Goal: Task Accomplishment & Management: Manage account settings

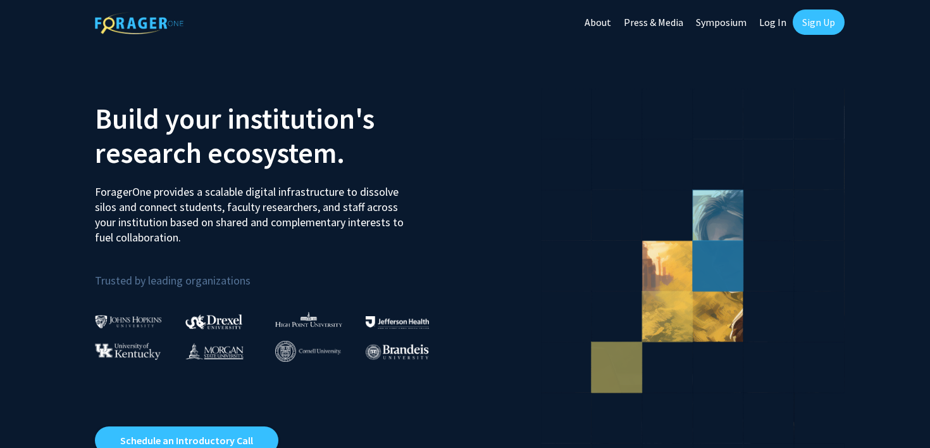
click at [782, 20] on link "Log In" at bounding box center [773, 22] width 40 height 44
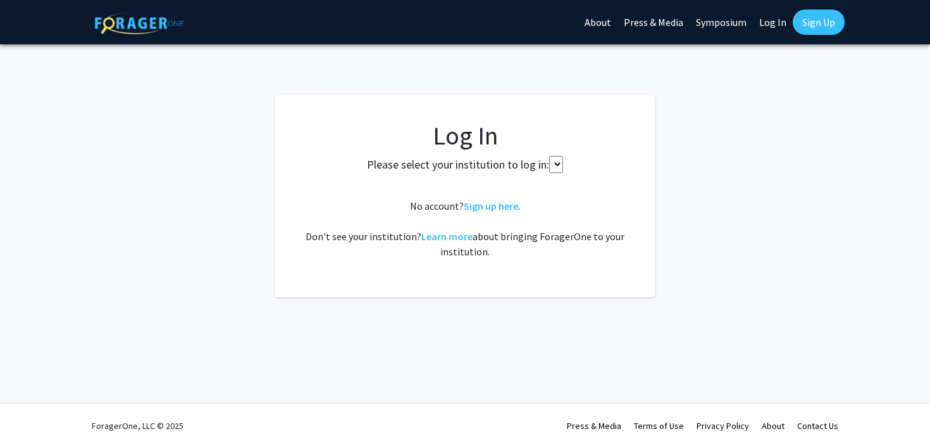
select select
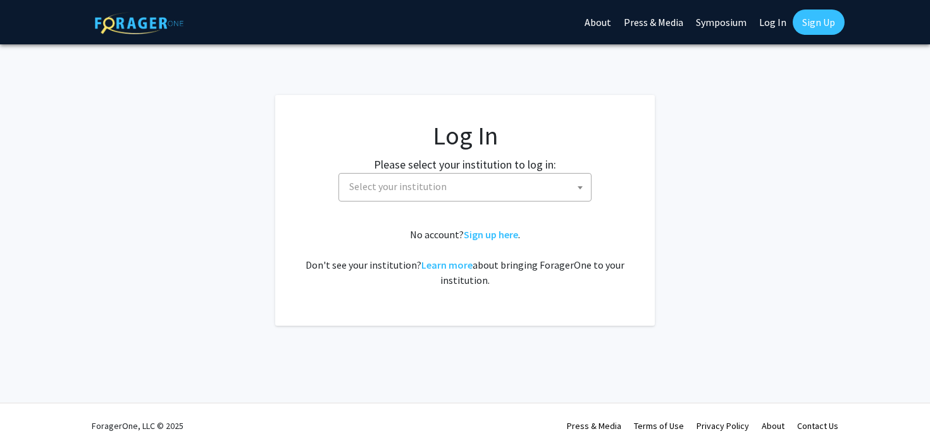
click at [814, 22] on link "Sign Up" at bounding box center [819, 21] width 52 height 25
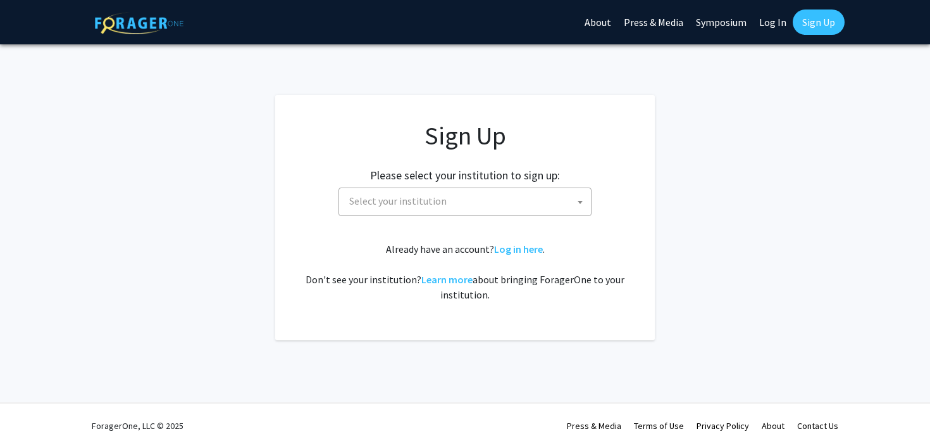
click at [771, 22] on link "Log In" at bounding box center [773, 22] width 40 height 44
select select
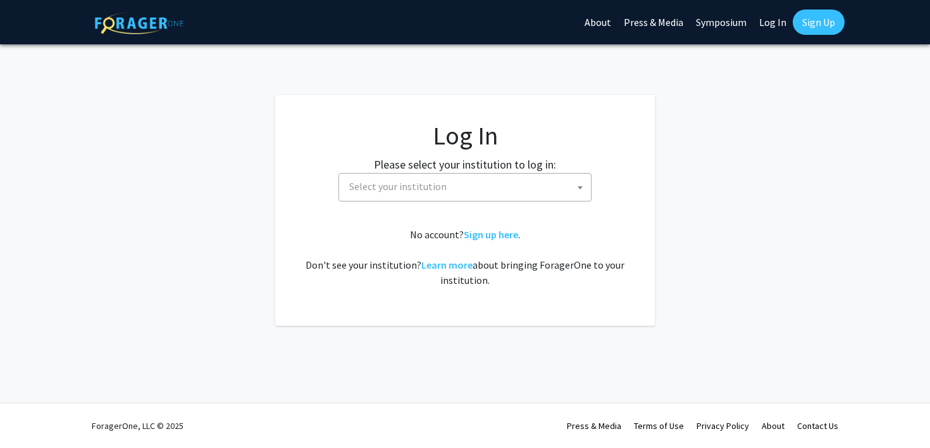
click at [813, 22] on link "Sign Up" at bounding box center [819, 21] width 52 height 25
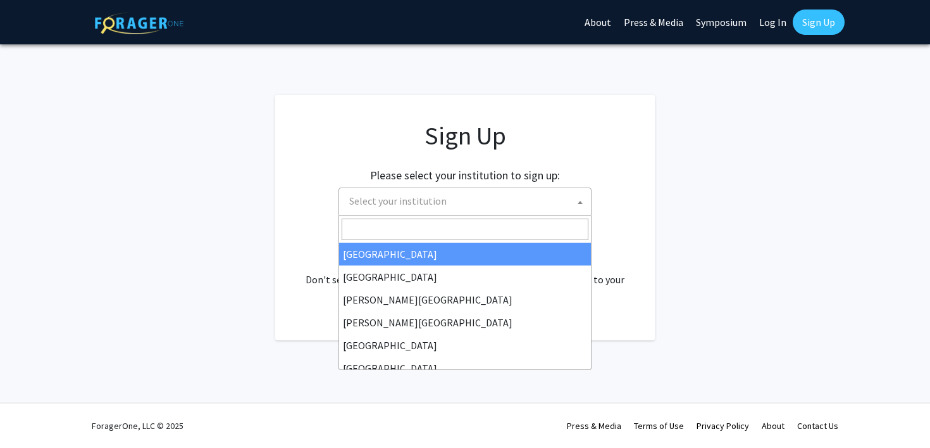
click at [444, 206] on span "Select your institution" at bounding box center [467, 201] width 247 height 26
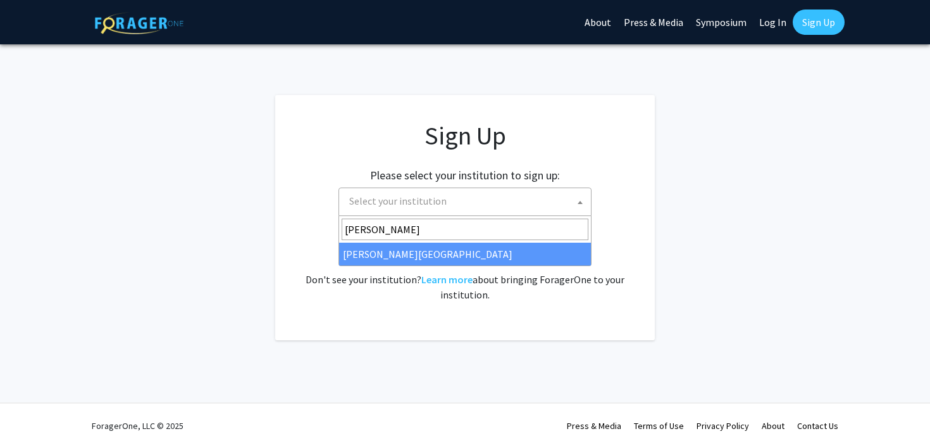
type input "wayne"
select select "21"
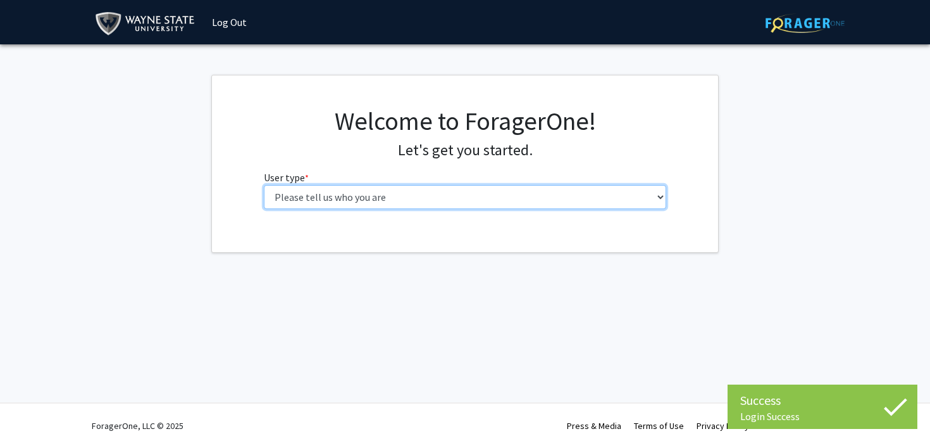
click at [296, 192] on select "Please tell us who you are Undergraduate Student Master's Student Doctoral Cand…" at bounding box center [465, 197] width 403 height 24
select select "1: undergrad"
click at [264, 185] on select "Please tell us who you are Undergraduate Student Master's Student Doctoral Cand…" at bounding box center [465, 197] width 403 height 24
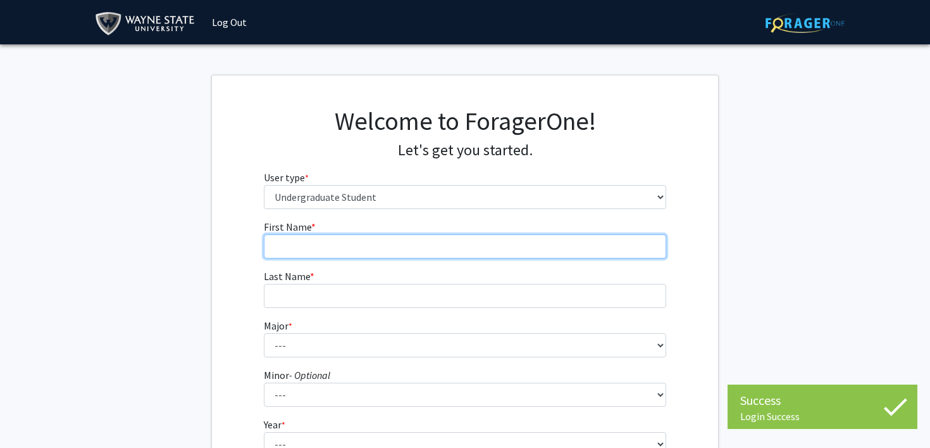
click at [404, 249] on input "First Name * required" at bounding box center [465, 246] width 403 height 24
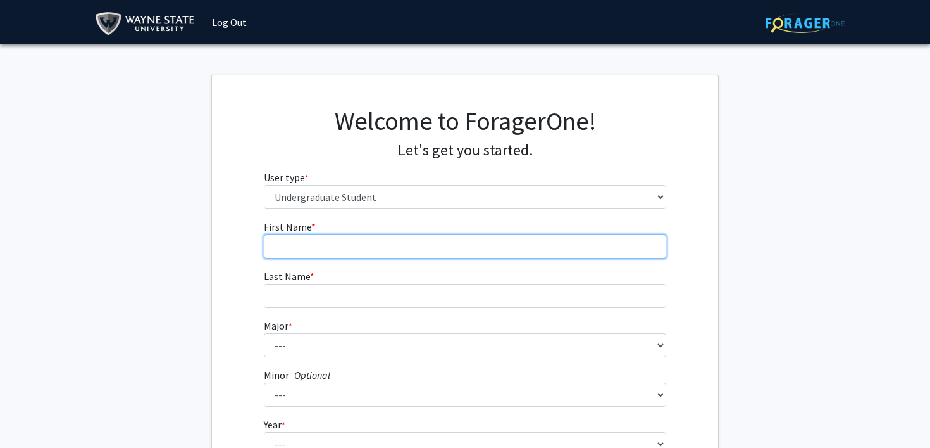
type input "Muaaz"
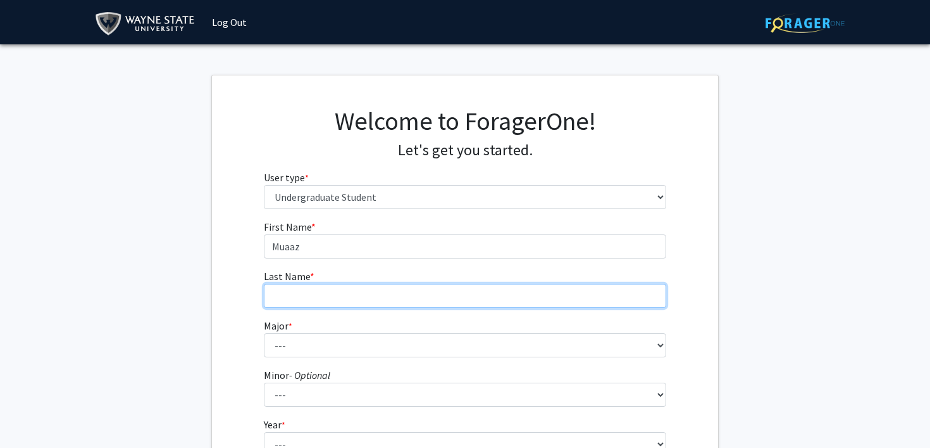
type input "Khan"
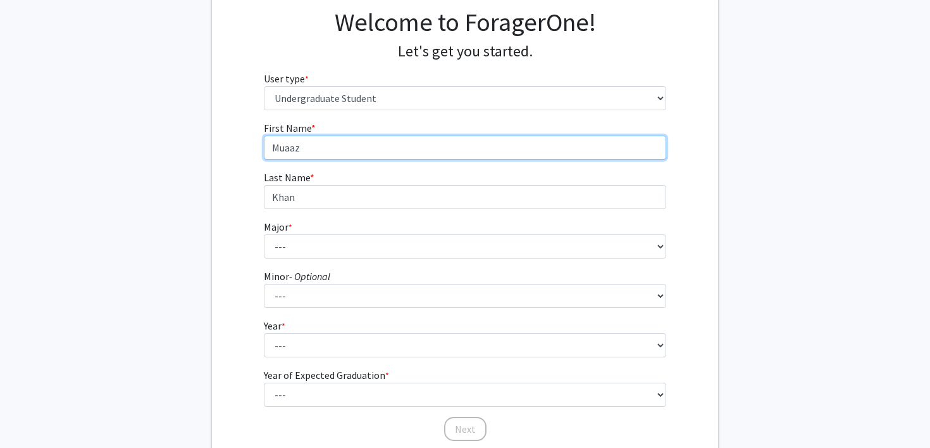
scroll to position [109, 0]
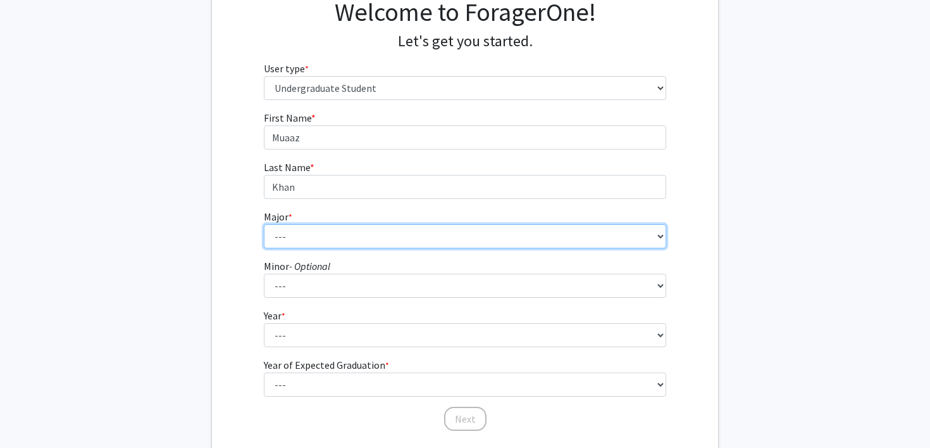
click at [308, 233] on select "--- Accounting African American Studies Anthropology [MEDICAL_DATA] Arabic for …" at bounding box center [465, 236] width 403 height 24
select select "69: 1849"
click at [264, 224] on select "--- Accounting African American Studies Anthropology [MEDICAL_DATA] Arabic for …" at bounding box center [465, 236] width 403 height 24
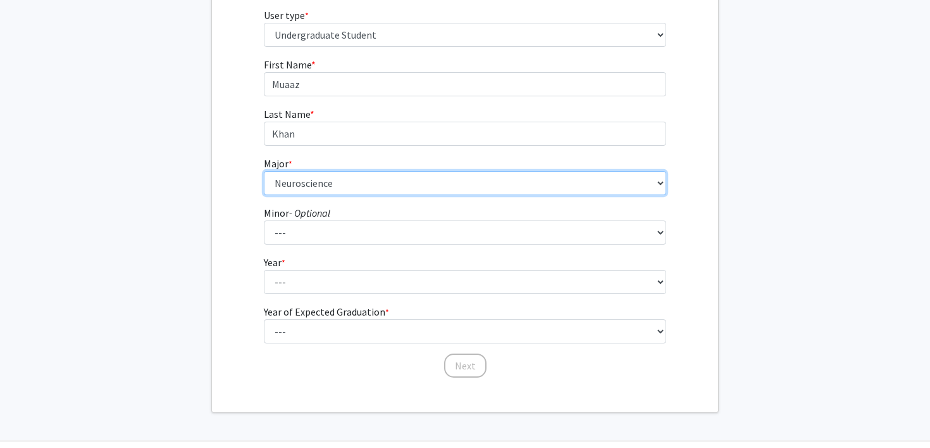
scroll to position [200, 0]
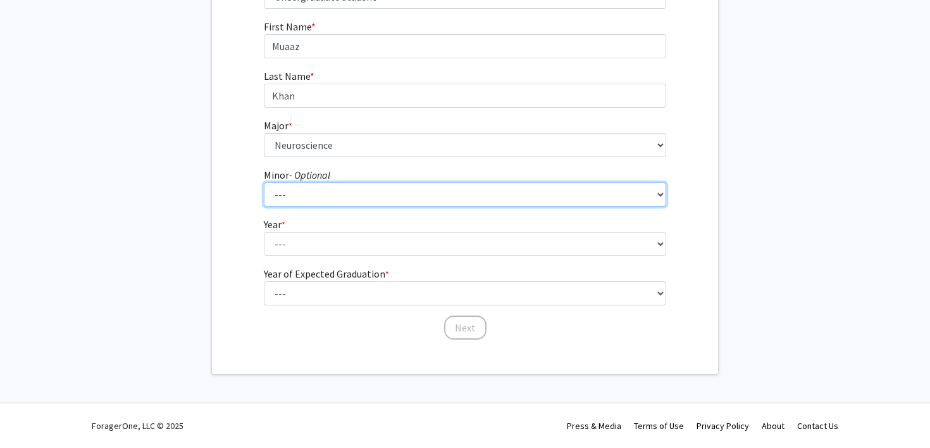
click at [308, 192] on select "--- African American Studies Africana Theatre and Dance Animation and Interacti…" at bounding box center [465, 194] width 403 height 24
click at [264, 182] on select "--- African American Studies Africana Theatre and Dance Animation and Interacti…" at bounding box center [465, 194] width 403 height 24
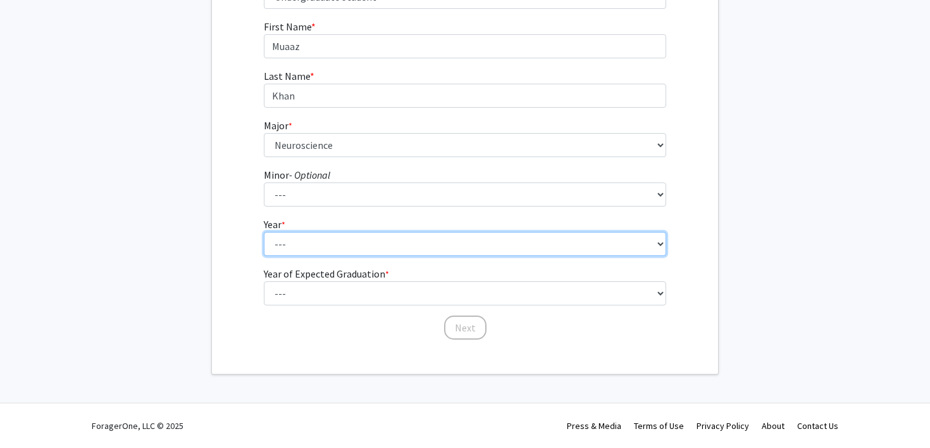
click at [295, 250] on select "--- First-year Sophomore Junior Senior Postbaccalaureate Certificate" at bounding box center [465, 244] width 403 height 24
select select "3: junior"
click at [264, 232] on select "--- First-year Sophomore Junior Senior Postbaccalaureate Certificate" at bounding box center [465, 244] width 403 height 24
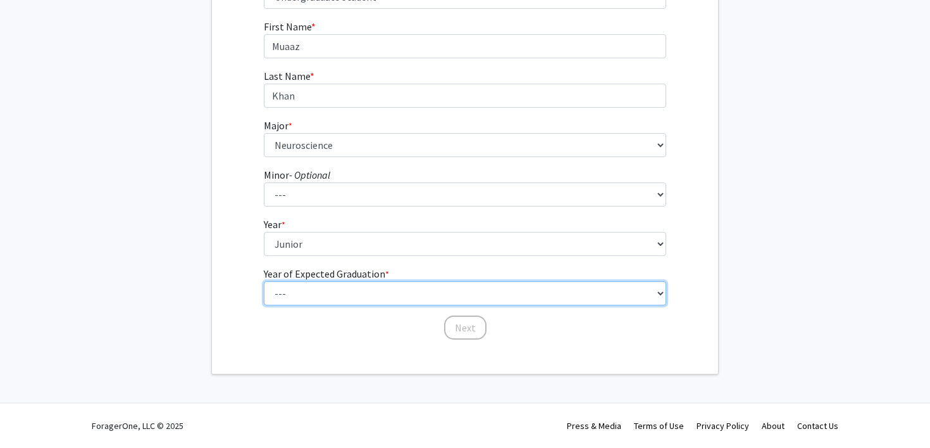
click at [309, 289] on select "--- 2025 2026 2027 2028 2029 2030 2031 2032 2033 2034" at bounding box center [465, 293] width 403 height 24
select select "3: 2027"
click at [264, 281] on select "--- 2025 2026 2027 2028 2029 2030 2031 2032 2033 2034" at bounding box center [465, 293] width 403 height 24
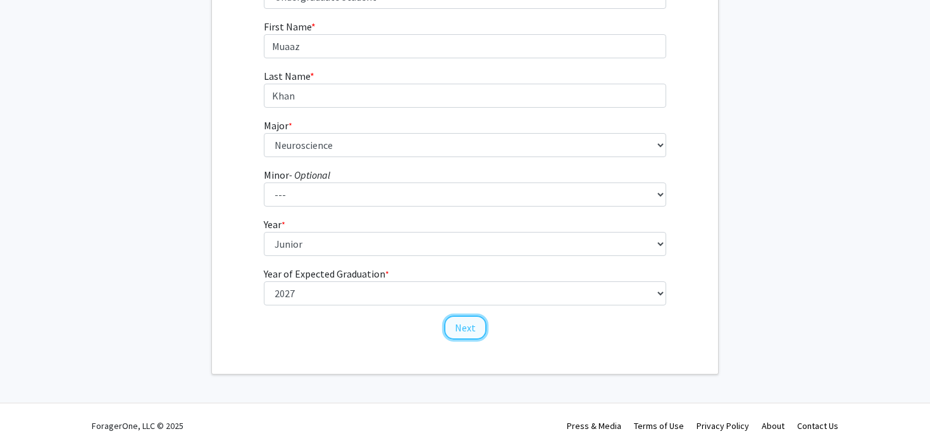
click at [469, 329] on button "Next" at bounding box center [465, 327] width 42 height 24
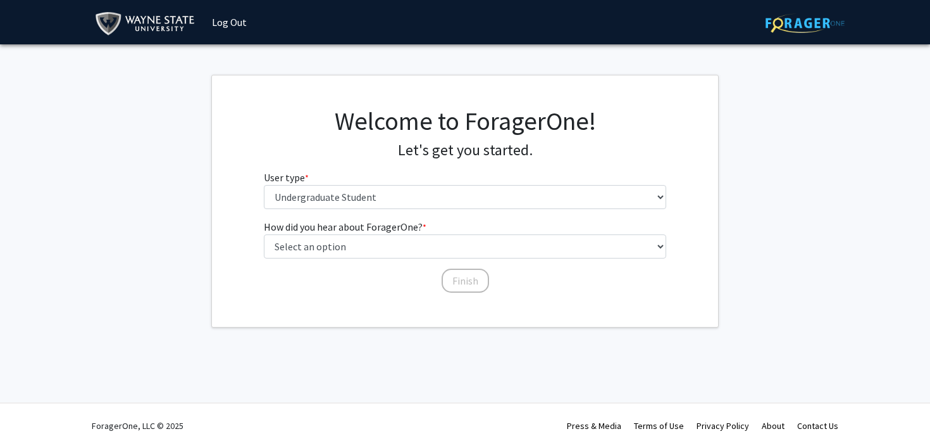
scroll to position [0, 0]
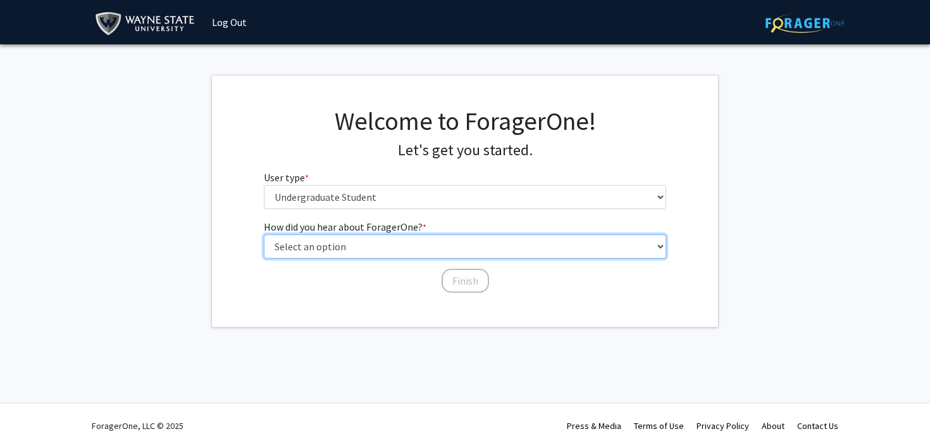
click at [387, 253] on select "Select an option Peer/student recommendation Faculty/staff recommendation Unive…" at bounding box center [465, 246] width 403 height 24
select select "3: university_website"
click at [264, 234] on select "Select an option Peer/student recommendation Faculty/staff recommendation Unive…" at bounding box center [465, 246] width 403 height 24
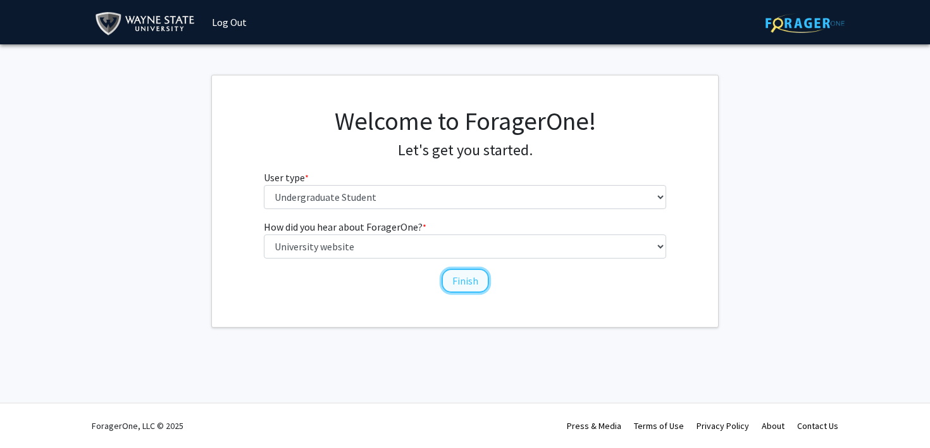
click at [458, 282] on button "Finish" at bounding box center [465, 280] width 47 height 24
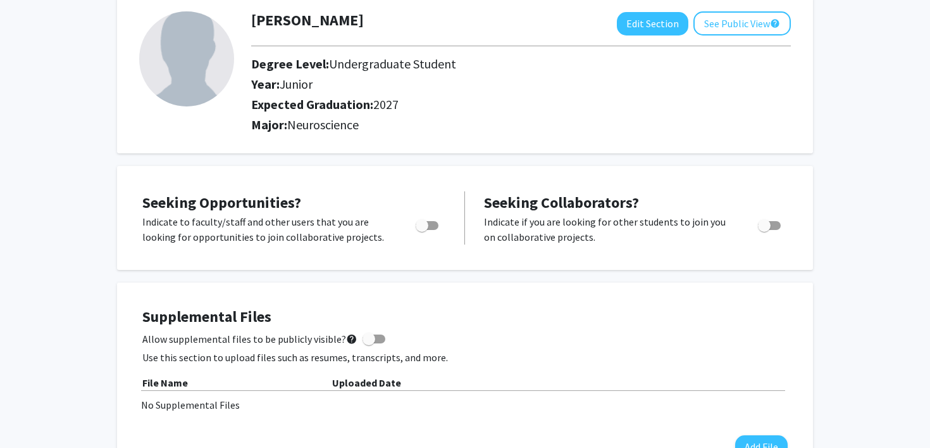
scroll to position [73, 0]
click at [432, 222] on span "Toggle" at bounding box center [427, 224] width 23 height 9
click at [422, 229] on input "Are you actively seeking opportunities?" at bounding box center [422, 229] width 1 height 1
checkbox input "true"
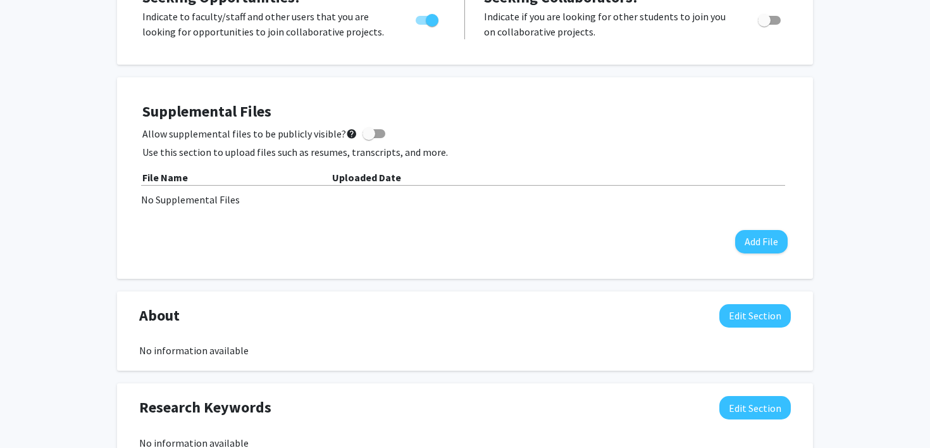
scroll to position [281, 0]
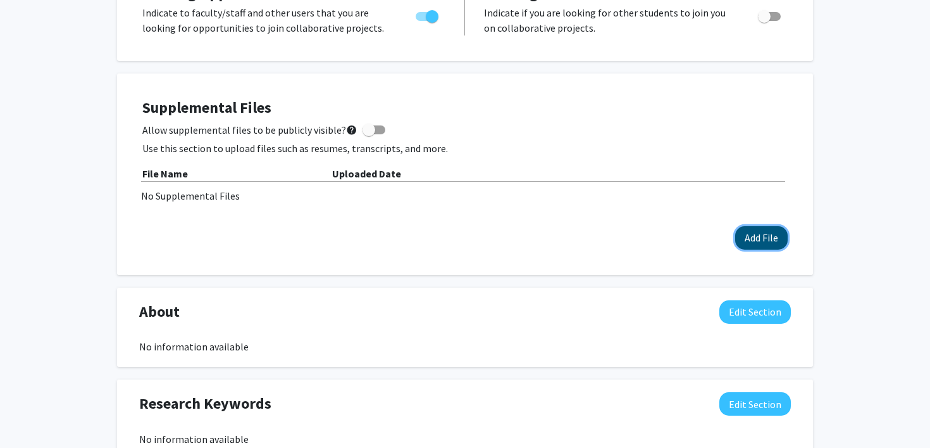
click at [753, 240] on button "Add File" at bounding box center [762, 237] width 53 height 23
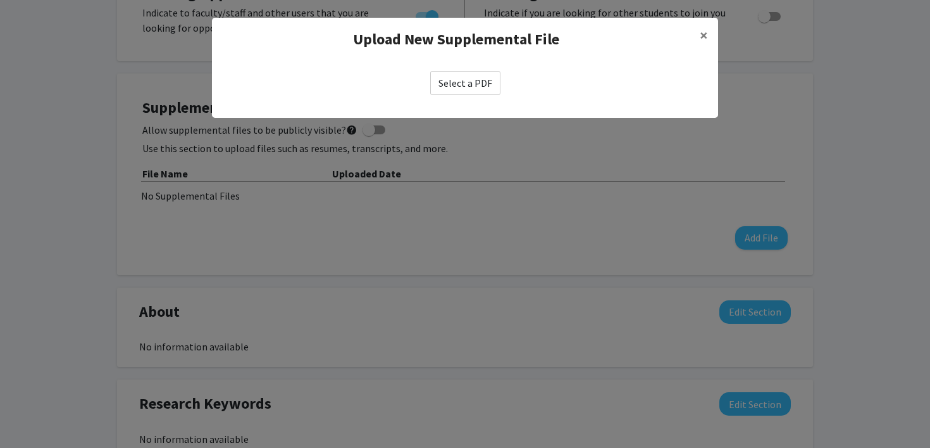
click at [454, 69] on div "Select a PDF" at bounding box center [465, 83] width 506 height 44
click at [454, 85] on label "Select a PDF" at bounding box center [465, 83] width 70 height 24
click at [0, 0] on input "Select a PDF" at bounding box center [0, 0] width 0 height 0
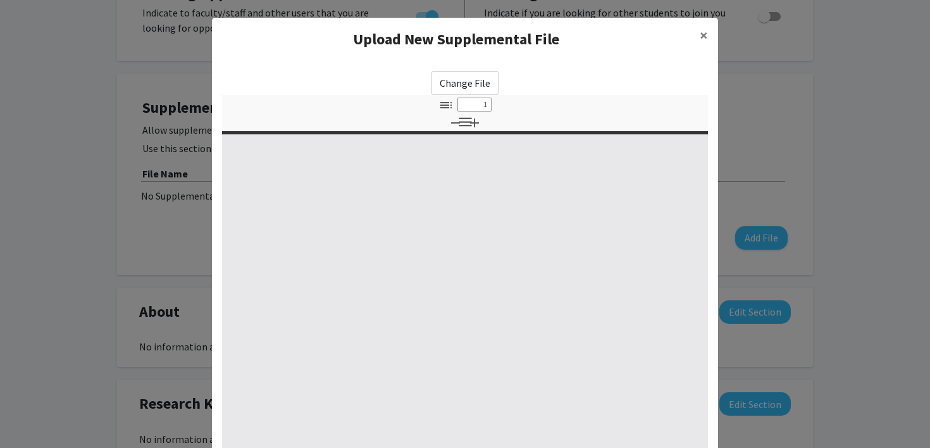
select select "custom"
type input "0"
select select "custom"
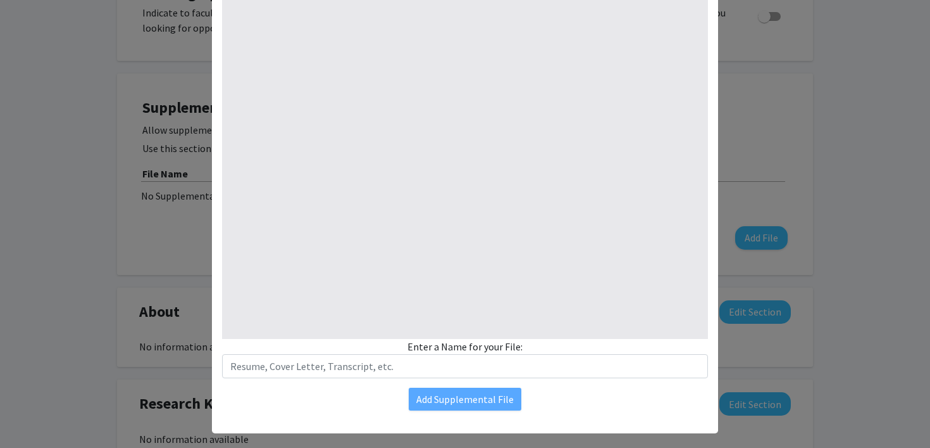
scroll to position [152, 0]
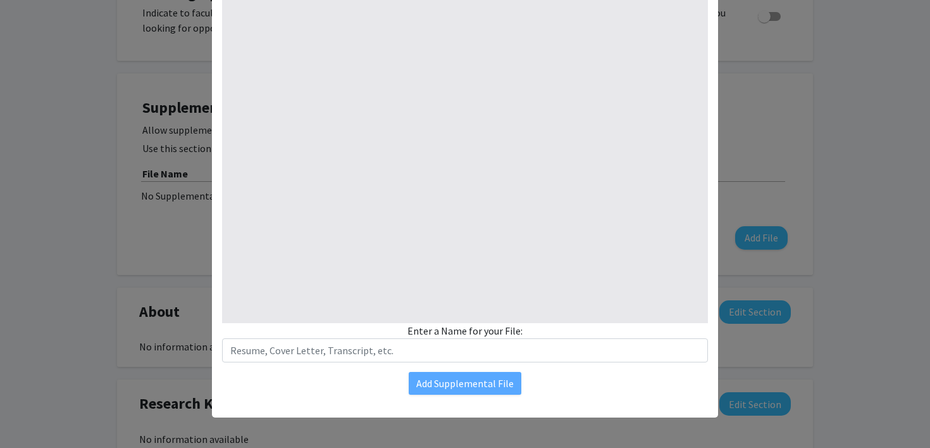
type input "1"
select select "auto"
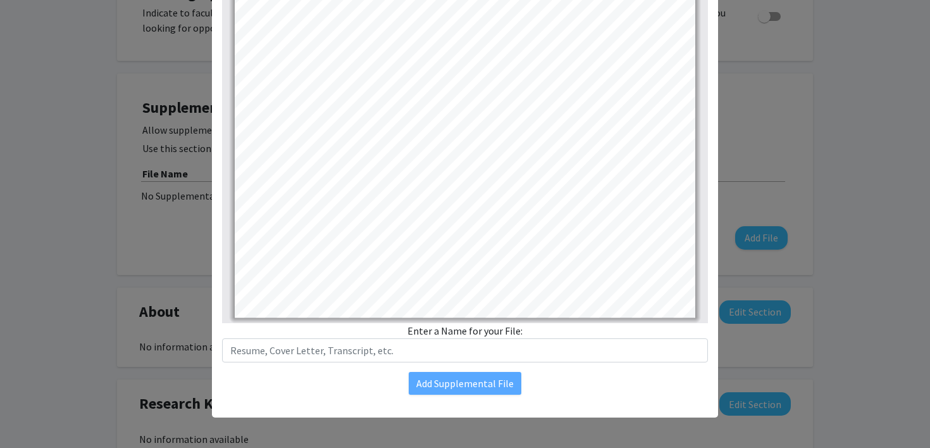
scroll to position [0, 0]
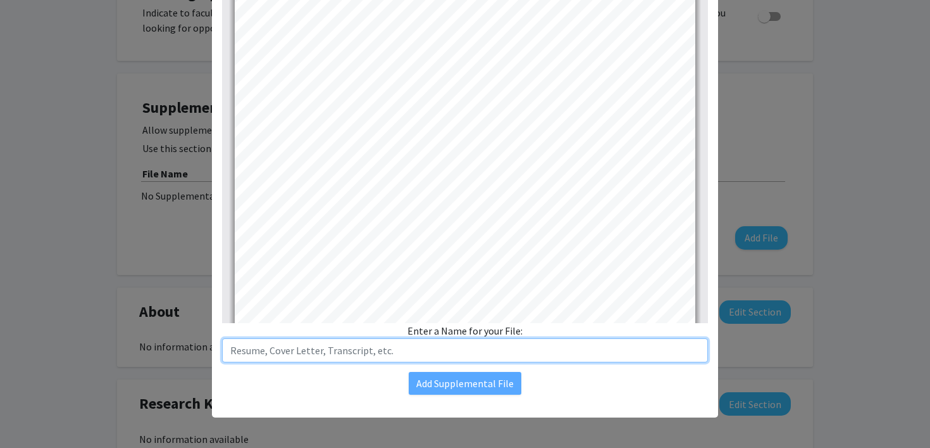
click at [385, 353] on input "text" at bounding box center [465, 350] width 486 height 24
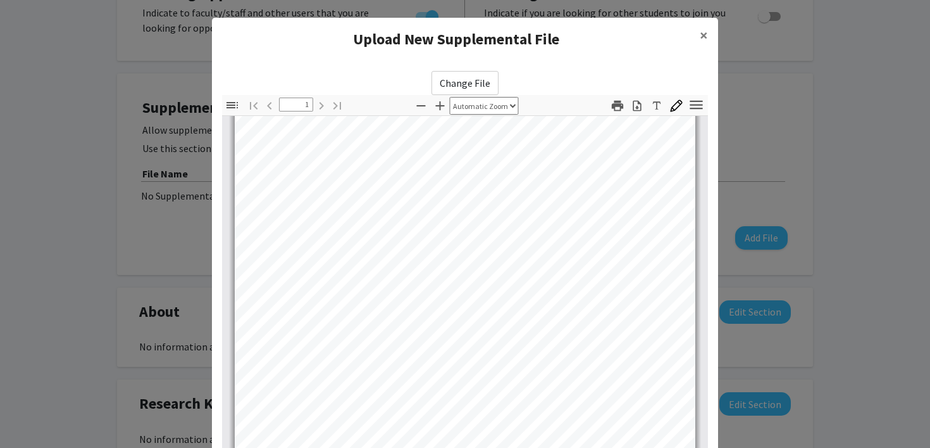
scroll to position [152, 0]
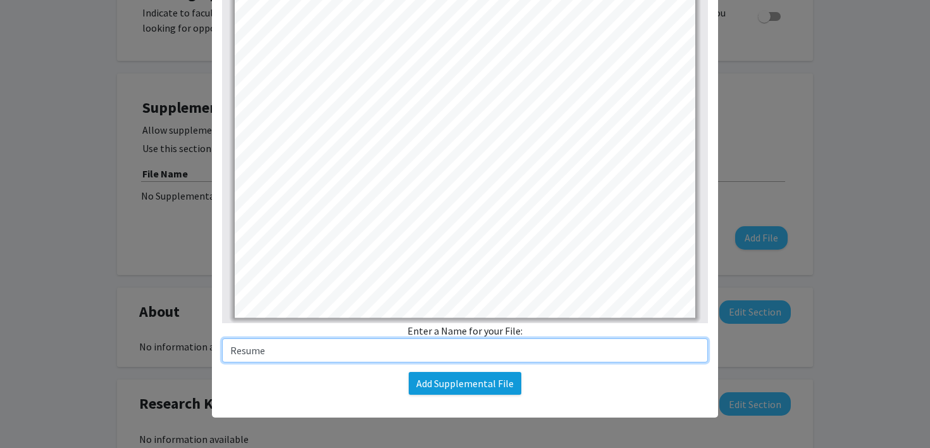
type input "Resume"
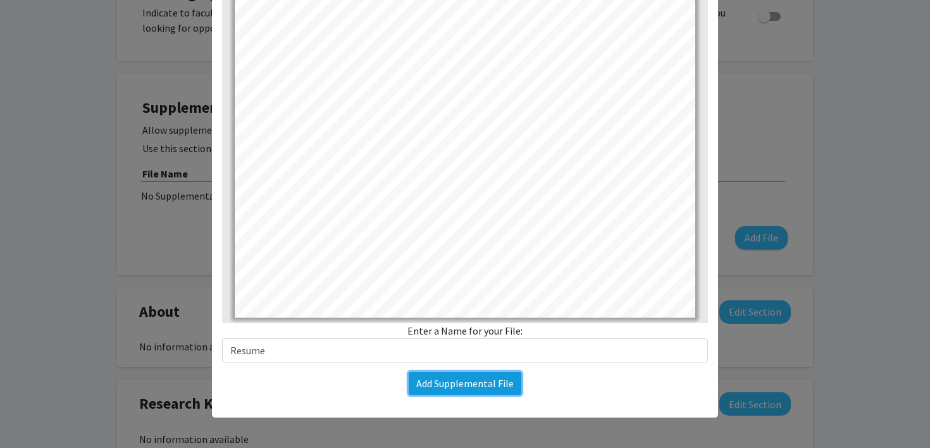
click at [470, 382] on button "Add Supplemental File" at bounding box center [465, 383] width 113 height 23
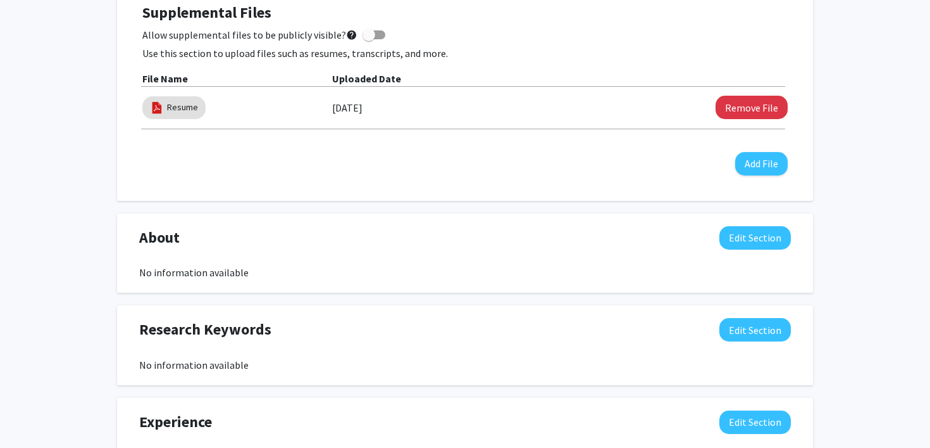
scroll to position [386, 0]
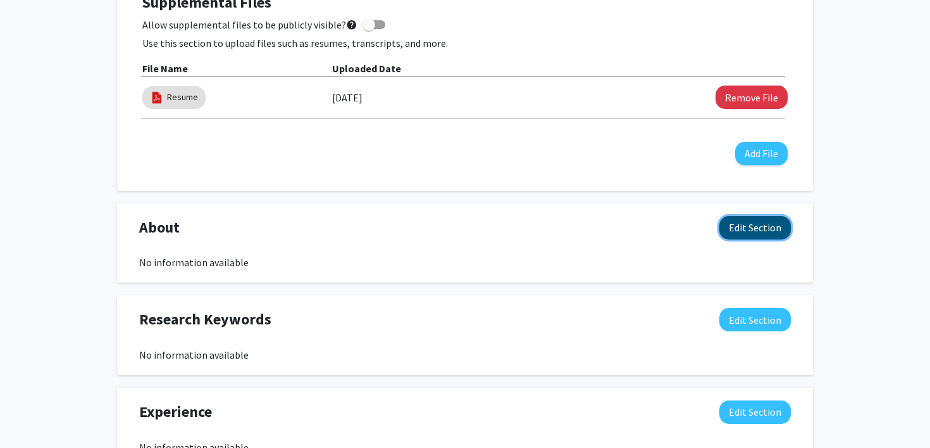
click at [748, 238] on button "Edit Section" at bounding box center [756, 227] width 72 height 23
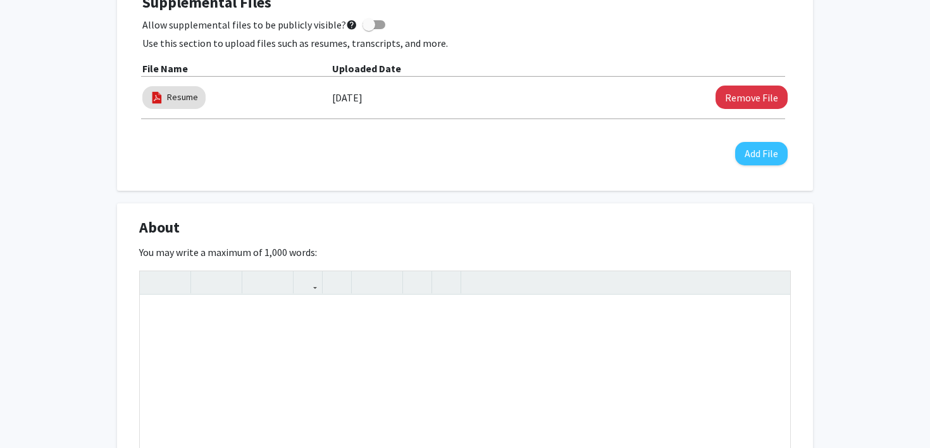
click at [766, 231] on div "About Edit Section" at bounding box center [465, 230] width 671 height 29
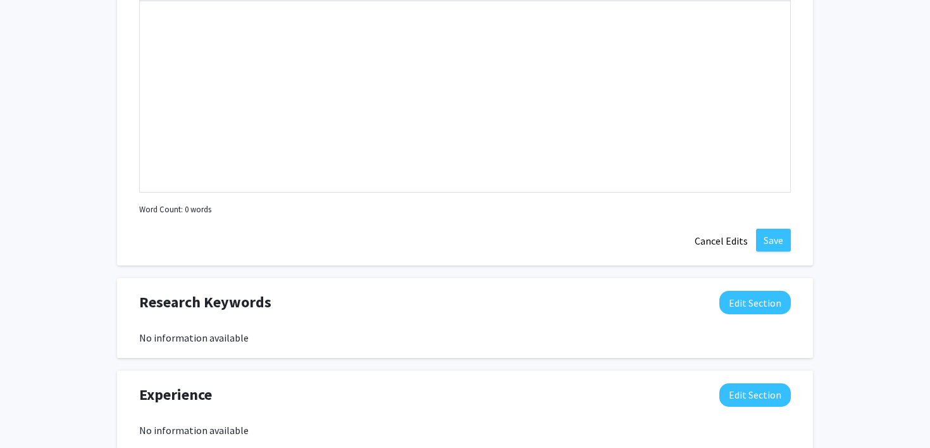
scroll to position [690, 0]
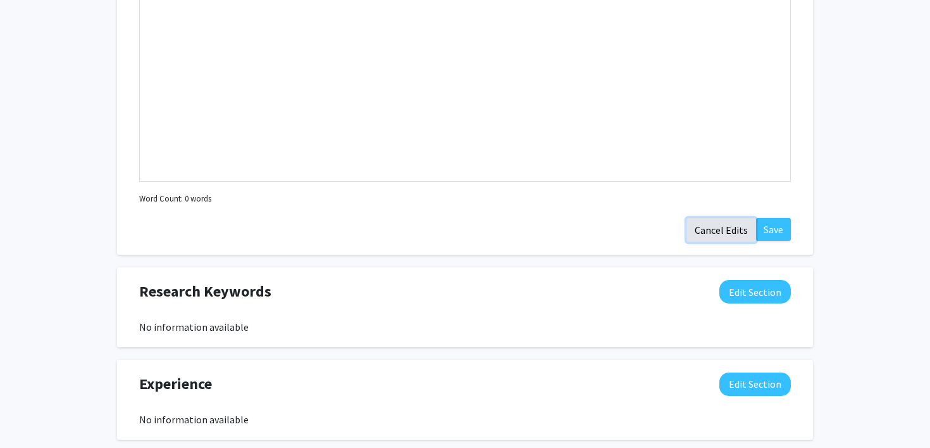
click at [742, 227] on button "Cancel Edits" at bounding box center [722, 230] width 70 height 24
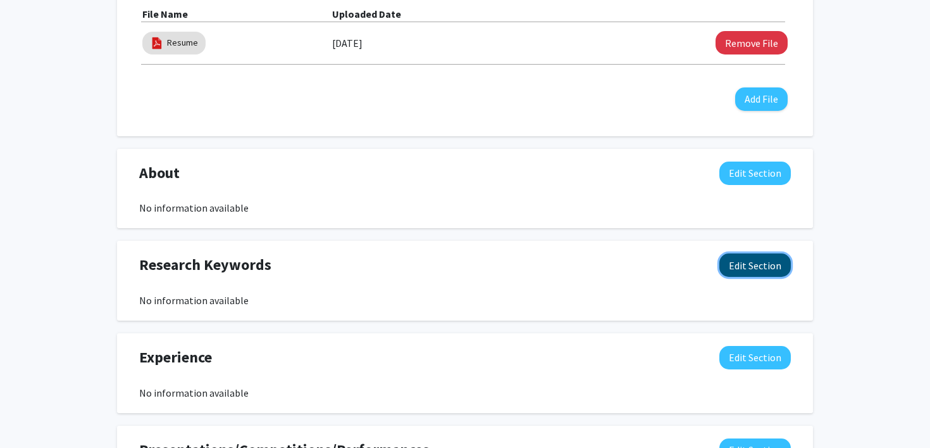
click at [758, 265] on button "Edit Section" at bounding box center [756, 264] width 72 height 23
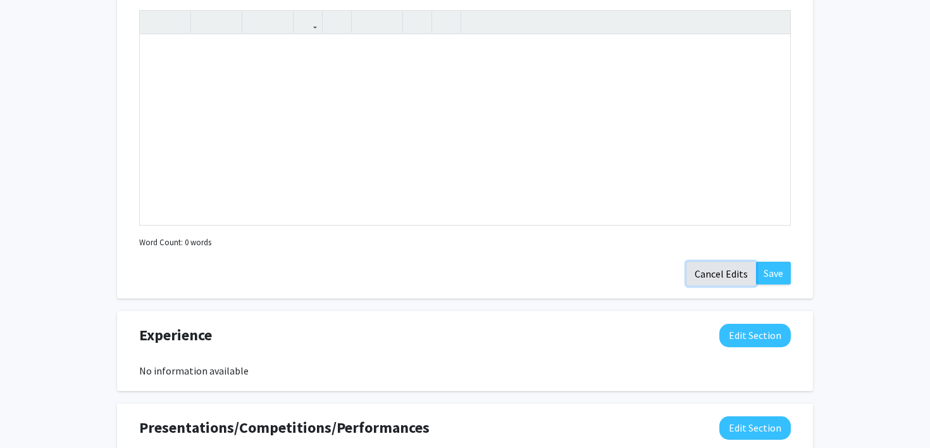
click at [724, 270] on button "Cancel Edits" at bounding box center [722, 273] width 70 height 24
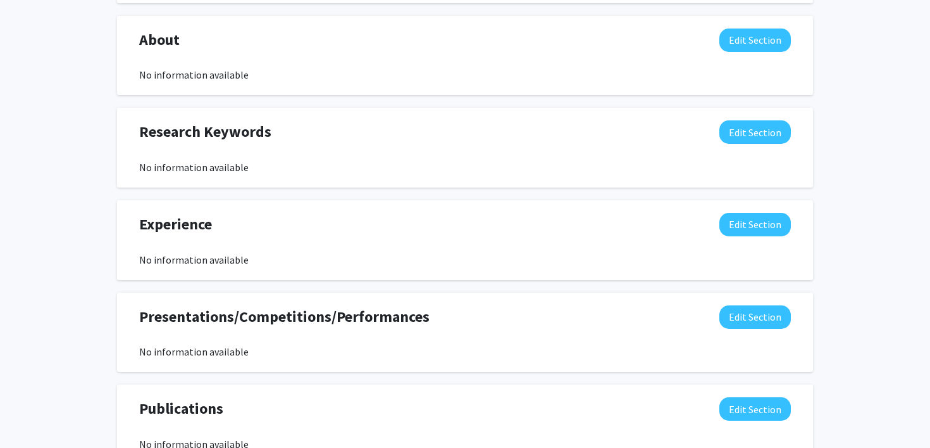
scroll to position [605, 0]
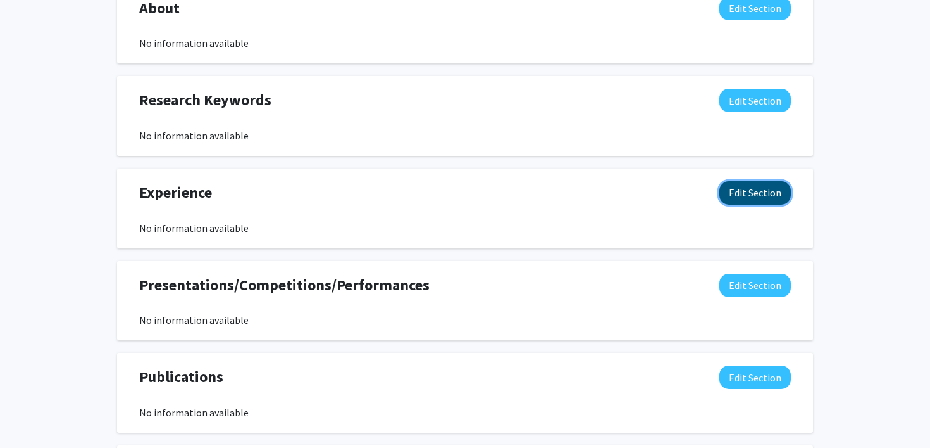
click at [745, 194] on button "Edit Section" at bounding box center [756, 192] width 72 height 23
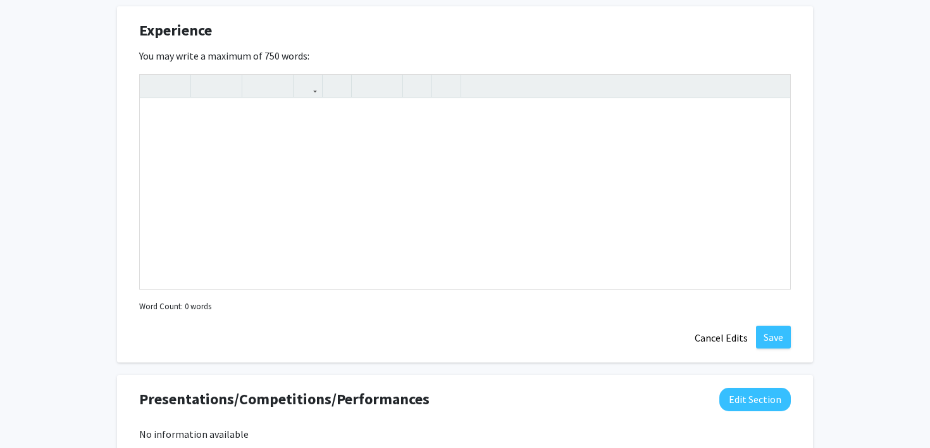
scroll to position [766, 0]
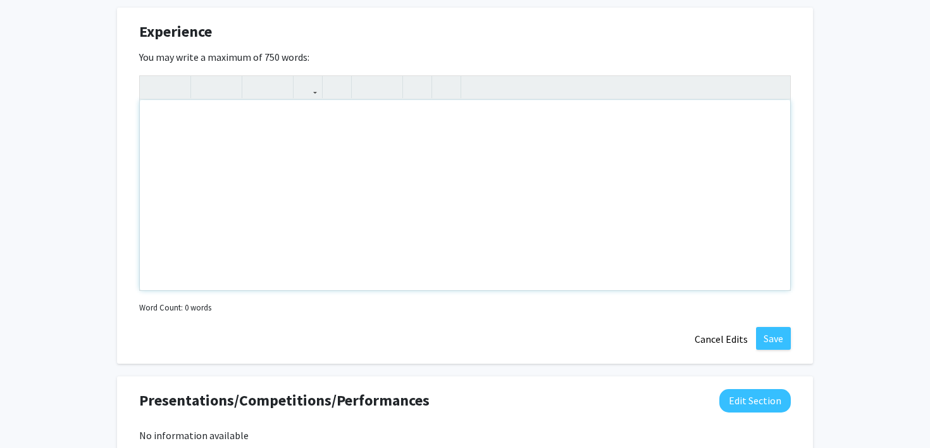
click at [417, 160] on div "Note to users with screen readers: Please deactivate our accessibility plugin f…" at bounding box center [465, 195] width 651 height 190
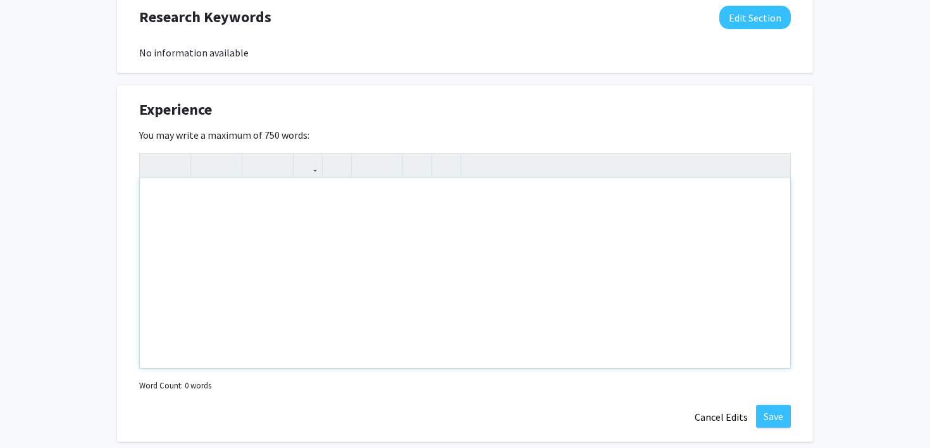
scroll to position [681, 0]
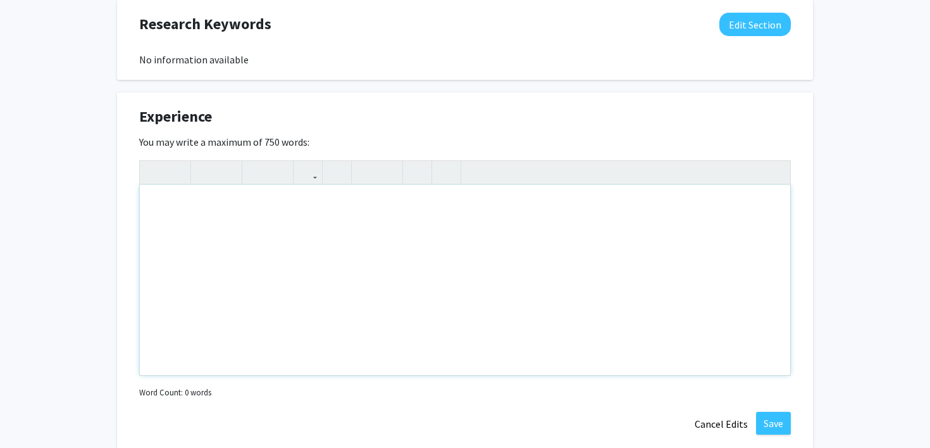
click at [616, 345] on div "Note to users with screen readers: Please deactivate our accessibility plugin f…" at bounding box center [465, 280] width 651 height 190
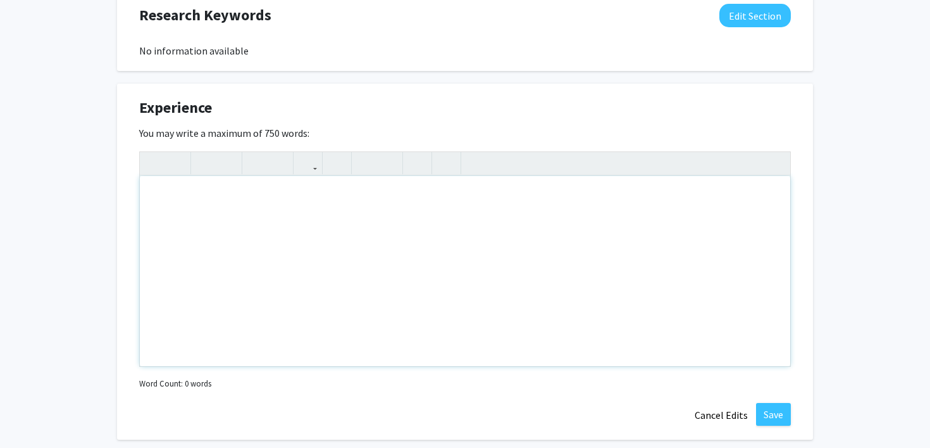
scroll to position [723, 0]
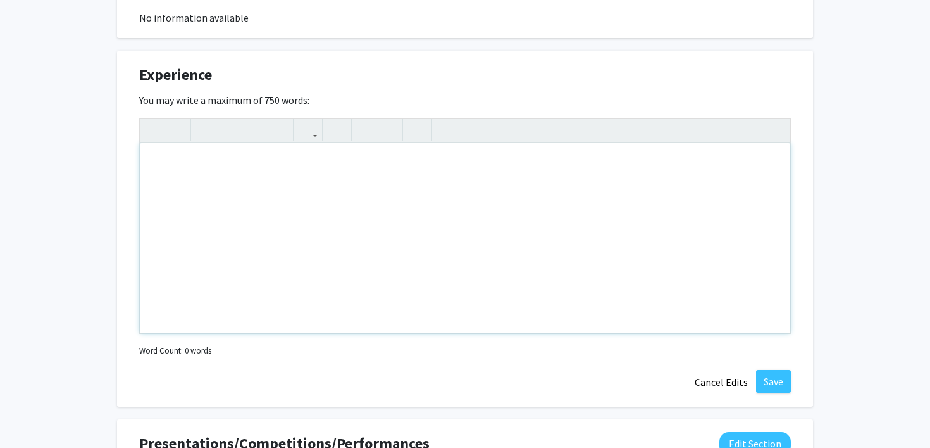
paste div "Note to users with screen readers: Please deactivate our accessibility plugin f…"
type textarea "<l>Ipsumdol Sitametcons</a><el><s>Doeius te incididuntutl etdolo, M’al eni adm …"
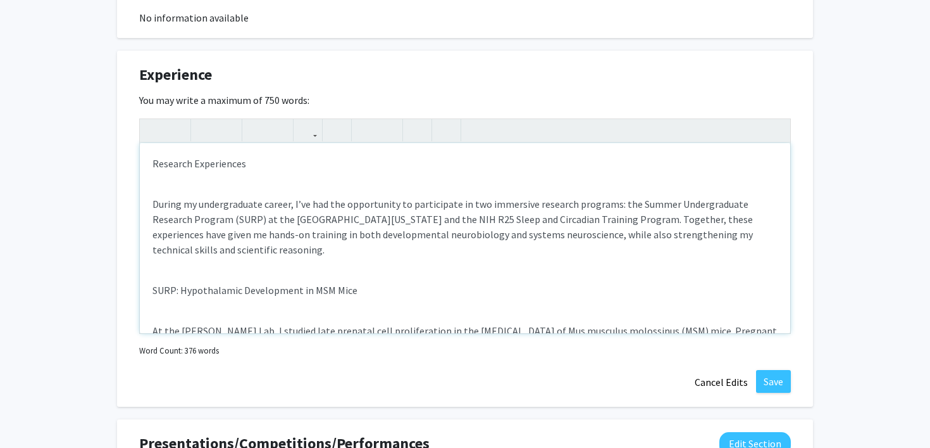
click at [195, 189] on div "Research Experiences During my undergraduate career, I’ve had the opportunity t…" at bounding box center [465, 238] width 651 height 190
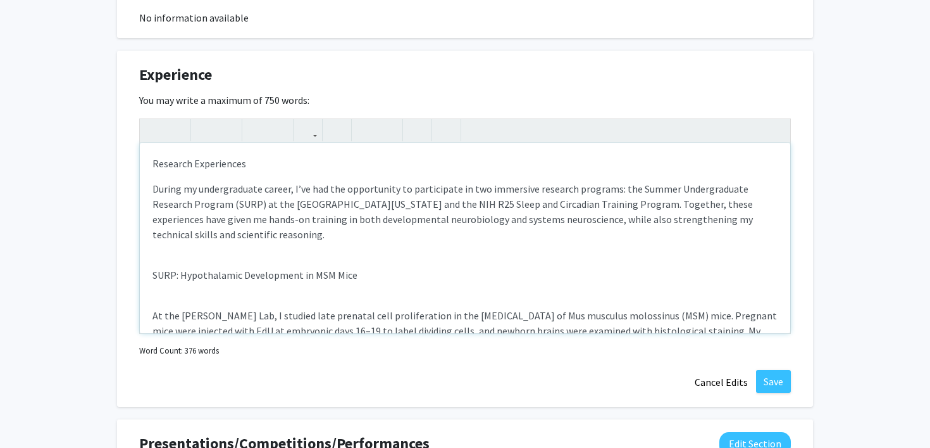
click at [195, 169] on p "Research Experiences" at bounding box center [465, 163] width 625 height 15
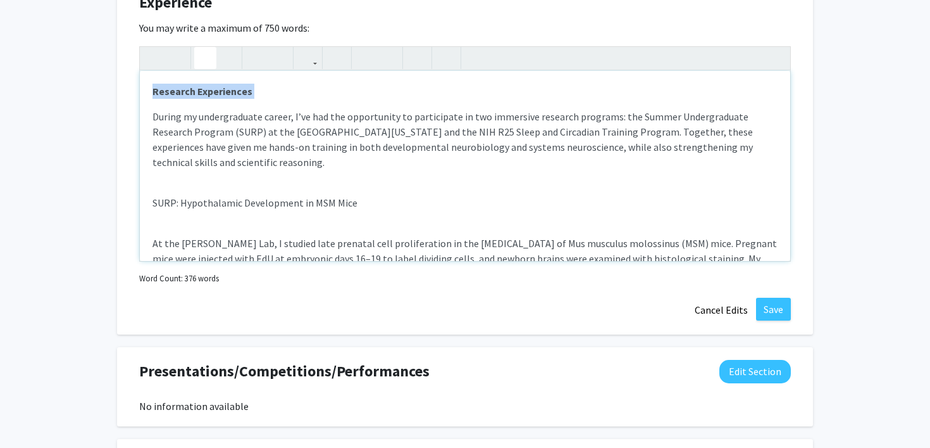
scroll to position [797, 0]
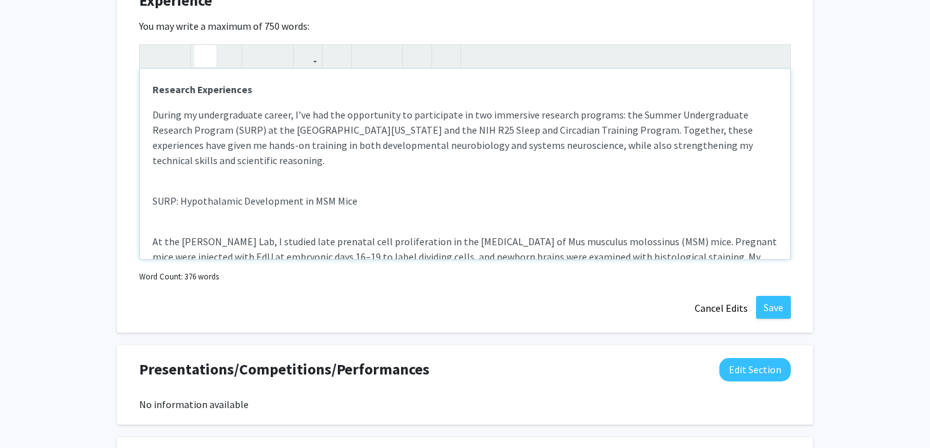
click at [197, 203] on p "SURP: Hypothalamic Development in MSM Mice" at bounding box center [465, 200] width 625 height 15
click at [196, 222] on div "Research Experiences During my undergraduate career, I’ve had the opportunity t…" at bounding box center [465, 164] width 651 height 190
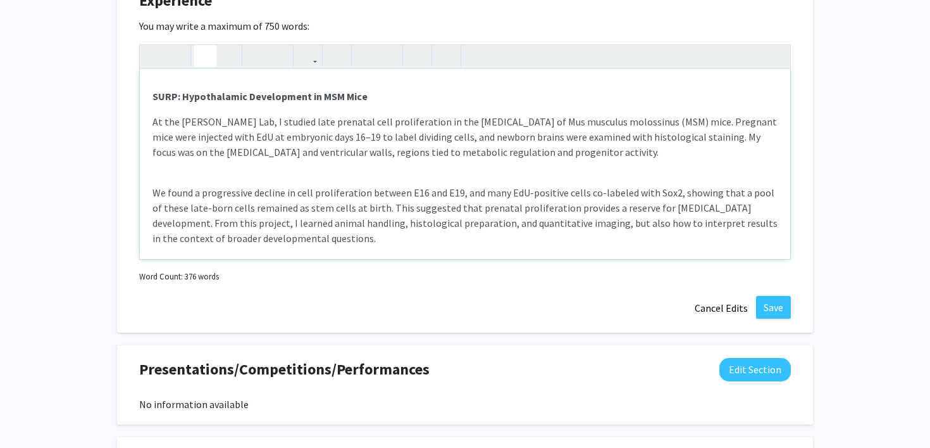
scroll to position [105, 0]
click at [202, 173] on div "Research Experiences During my undergraduate career, I’ve had the opportunity t…" at bounding box center [465, 164] width 651 height 190
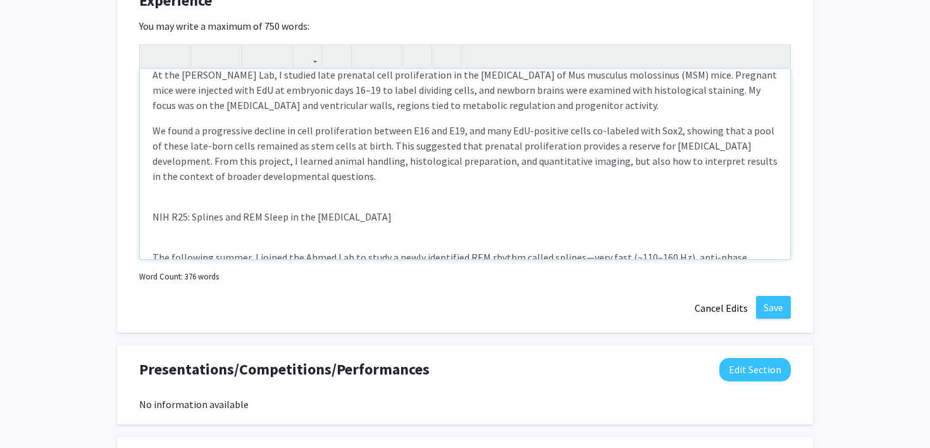
scroll to position [160, 0]
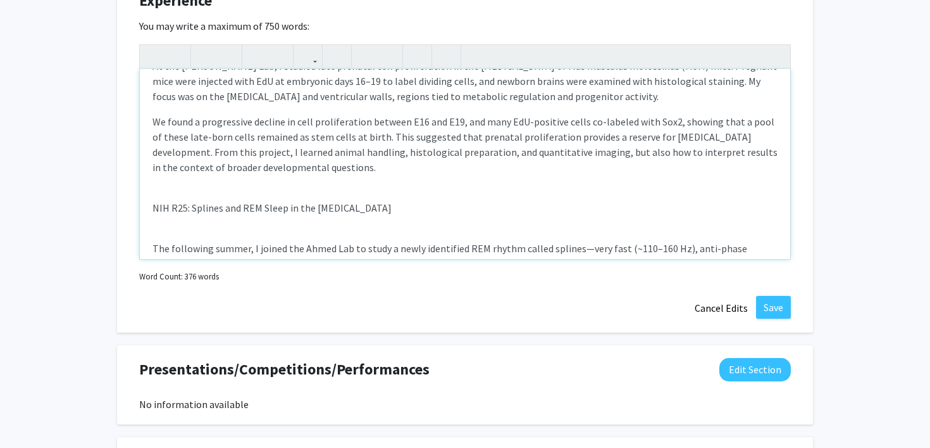
click at [214, 196] on div "Research Experiences During my undergraduate career, I’ve had the opportunity t…" at bounding box center [465, 164] width 651 height 190
click at [197, 205] on p "NIH R25: Splines and REM Sleep in the [MEDICAL_DATA]" at bounding box center [465, 207] width 625 height 15
click at [199, 222] on div "Research Experiences During my undergraduate career, I’ve had the opportunity t…" at bounding box center [465, 164] width 651 height 190
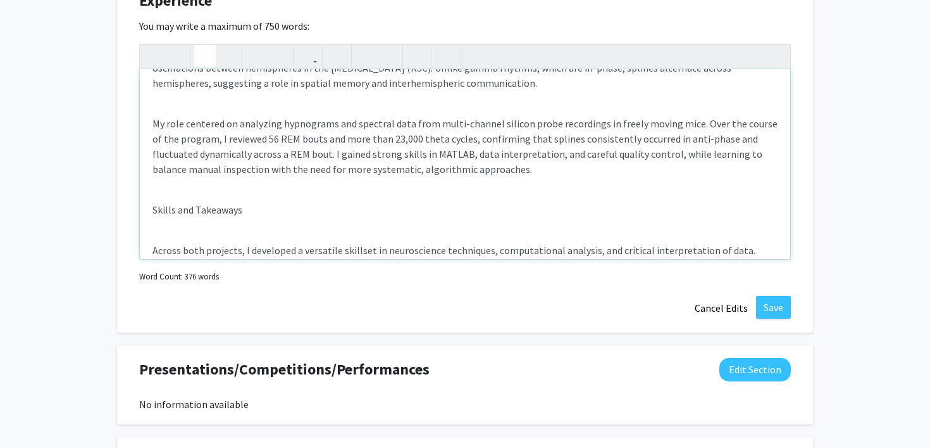
scroll to position [339, 0]
click at [223, 108] on div "Research Experiences During my undergraduate career, I’ve had the opportunity t…" at bounding box center [465, 164] width 651 height 190
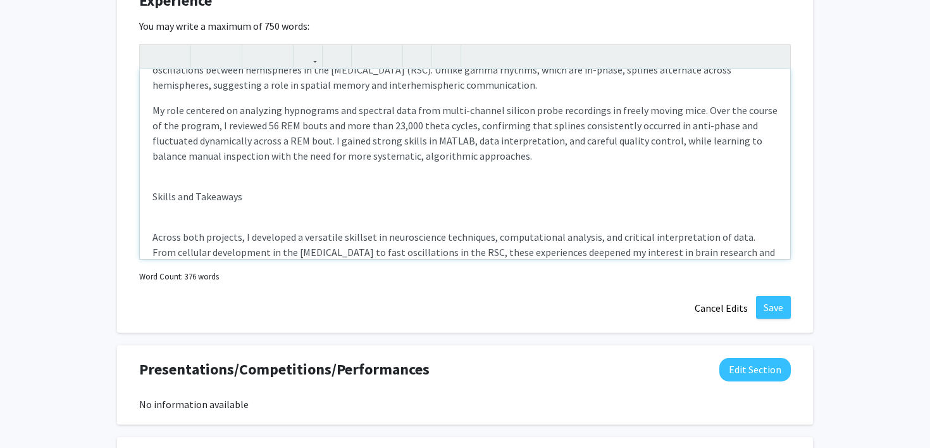
click at [191, 196] on p "Skills and Takeaways" at bounding box center [465, 196] width 625 height 15
click at [189, 216] on div "Research Experiences During my undergraduate career, I’ve had the opportunity t…" at bounding box center [465, 164] width 651 height 190
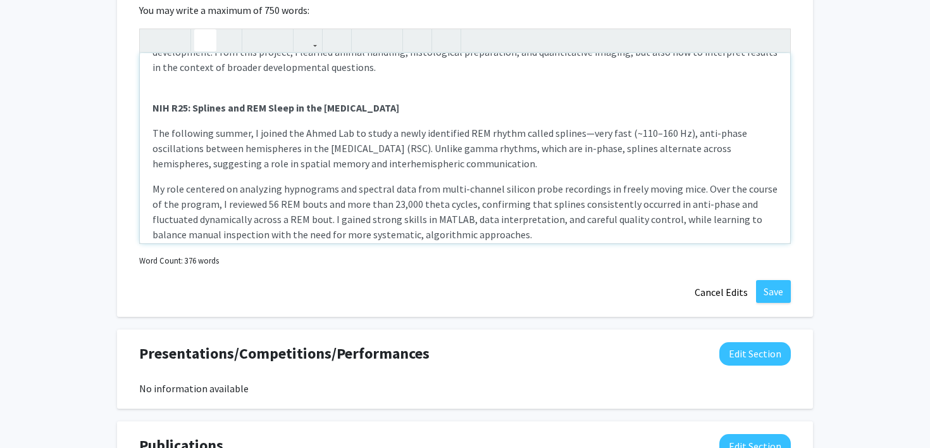
scroll to position [246, 0]
click at [313, 133] on p "The following summer, I joined the Ahmed Lab to study a newly identified REM rh…" at bounding box center [465, 147] width 625 height 46
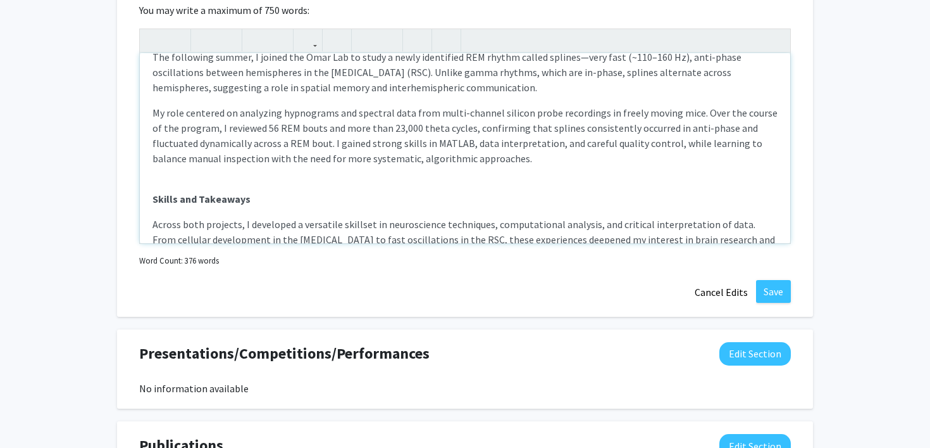
scroll to position [323, 0]
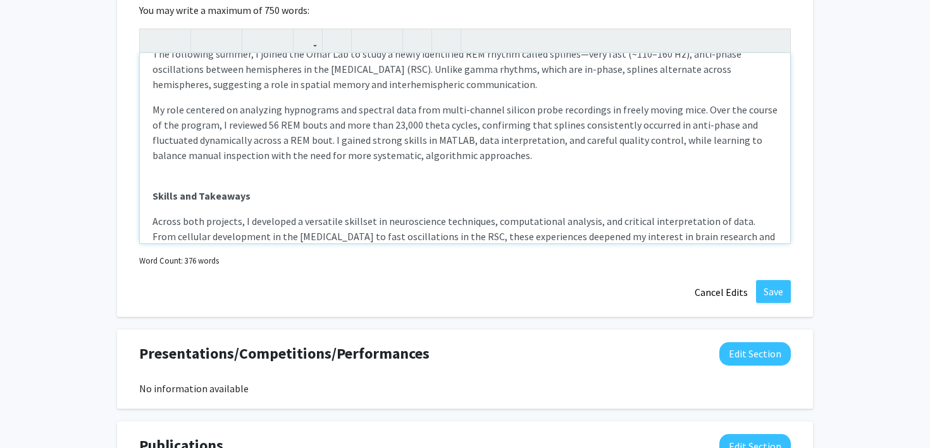
click at [406, 126] on p "My role centered on analyzing hypnograms and spectral data from multi-channel s…" at bounding box center [465, 132] width 625 height 61
type textarea "<l><ipsumd>Sitametc Adipiscinge</seddoe></t><i>Utlabo et doloremagnaal enimad, …"
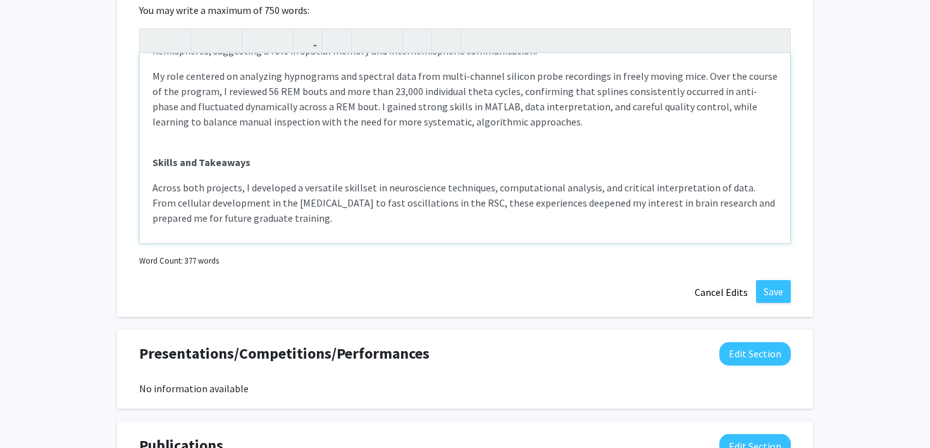
scroll to position [362, 0]
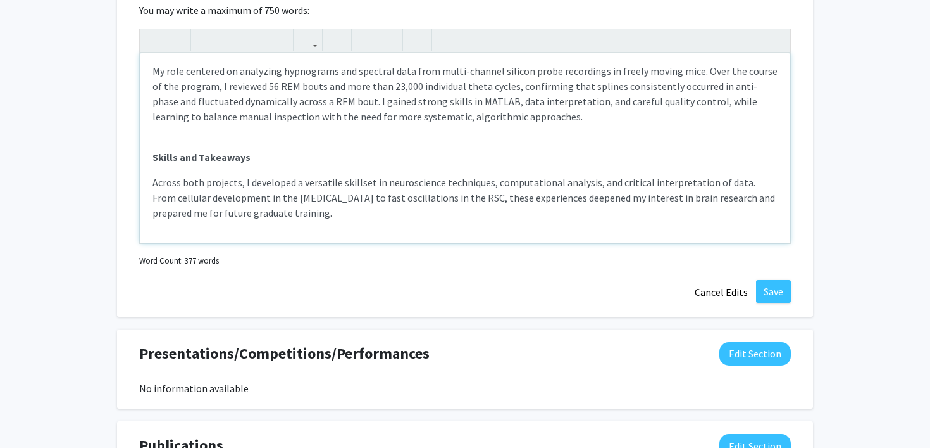
click at [303, 210] on p "Across both projects, I developed a versatile skillset in neuroscience techniqu…" at bounding box center [465, 198] width 625 height 46
click at [777, 284] on button "Save" at bounding box center [773, 291] width 35 height 23
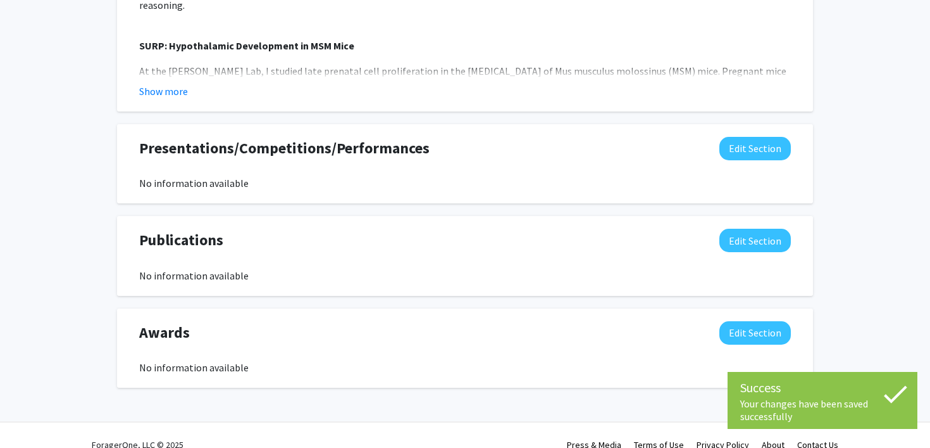
scroll to position [905, 0]
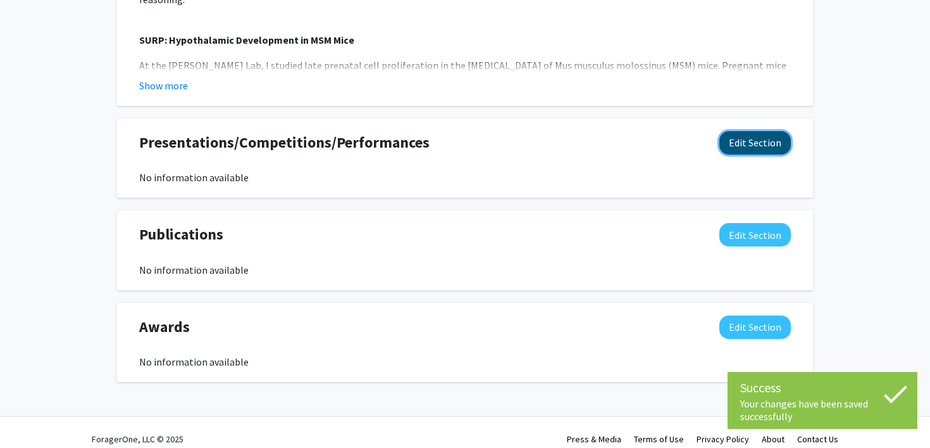
click at [752, 144] on button "Edit Section" at bounding box center [756, 142] width 72 height 23
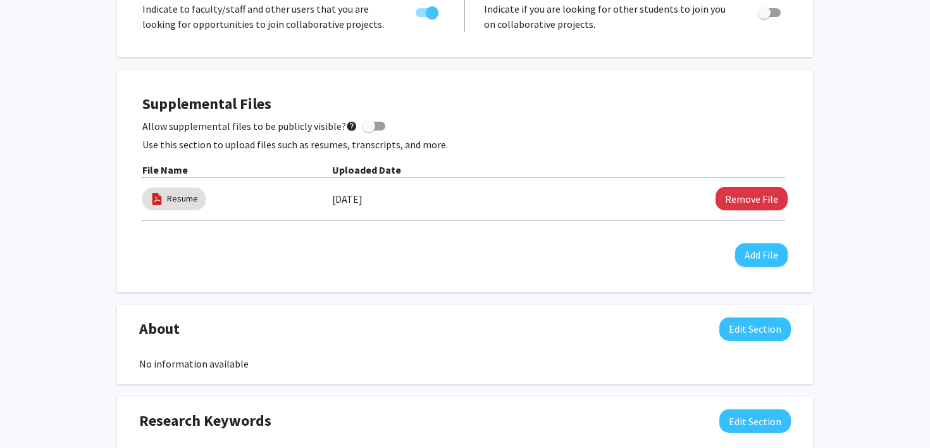
scroll to position [284, 0]
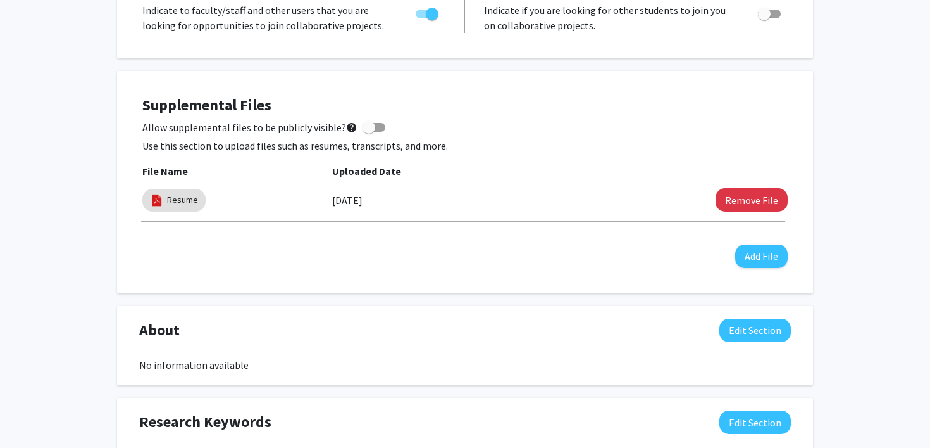
click at [377, 125] on span at bounding box center [374, 127] width 23 height 9
click at [369, 132] on input "Allow supplemental files to be publicly visible? help" at bounding box center [368, 132] width 1 height 1
checkbox input "true"
click at [741, 259] on button "Add File" at bounding box center [762, 255] width 53 height 23
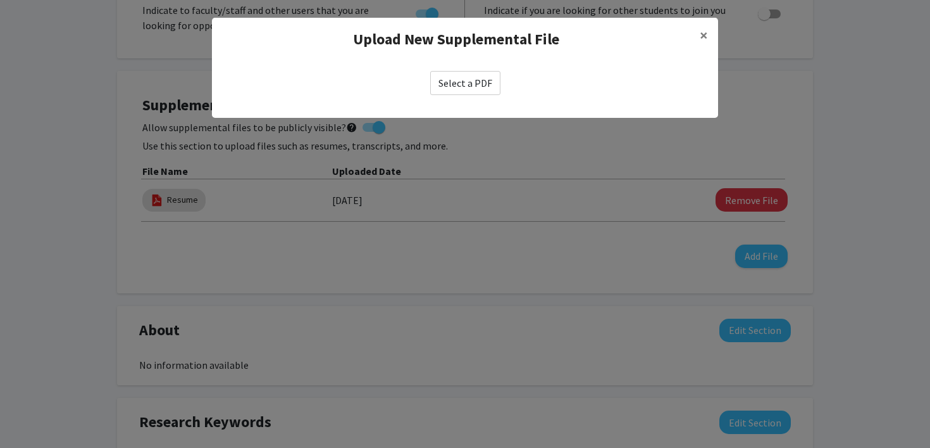
click at [473, 73] on label "Select a PDF" at bounding box center [465, 83] width 70 height 24
click at [0, 0] on input "Select a PDF" at bounding box center [0, 0] width 0 height 0
click at [465, 83] on label "Select a PDF" at bounding box center [465, 83] width 70 height 24
click at [0, 0] on input "Select a PDF" at bounding box center [0, 0] width 0 height 0
click at [700, 35] on span "×" at bounding box center [704, 35] width 8 height 20
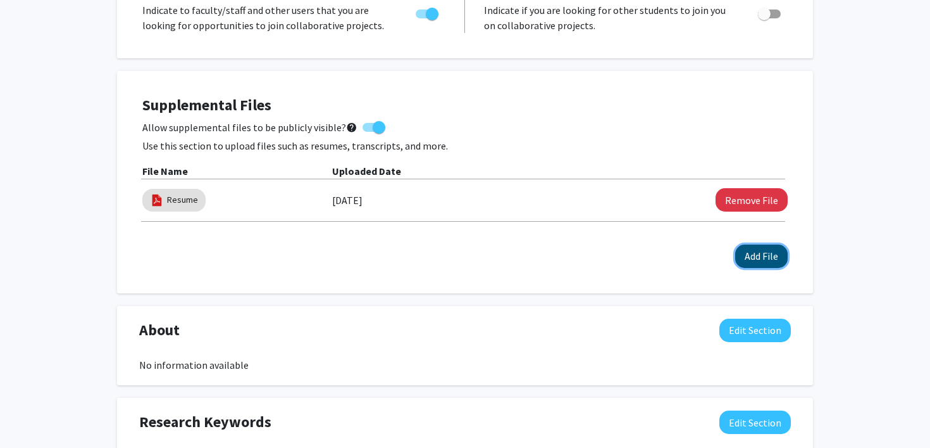
click at [753, 265] on button "Add File" at bounding box center [762, 255] width 53 height 23
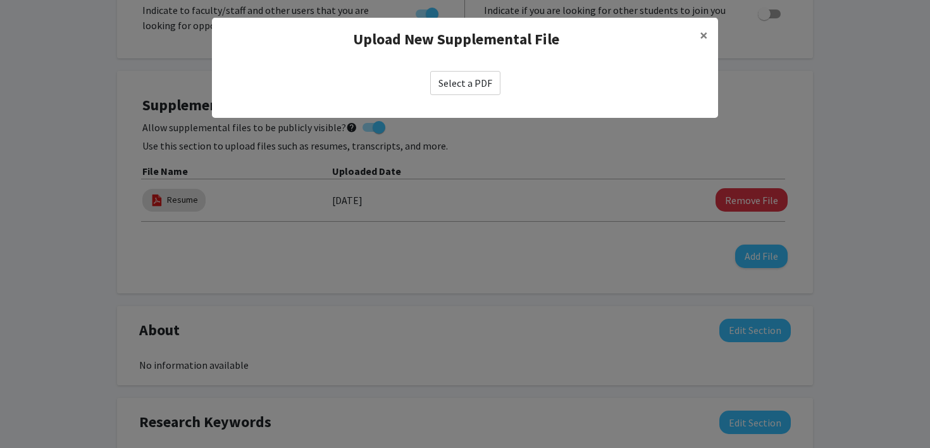
click at [471, 85] on label "Select a PDF" at bounding box center [465, 83] width 70 height 24
click at [0, 0] on input "Select a PDF" at bounding box center [0, 0] width 0 height 0
select select "custom"
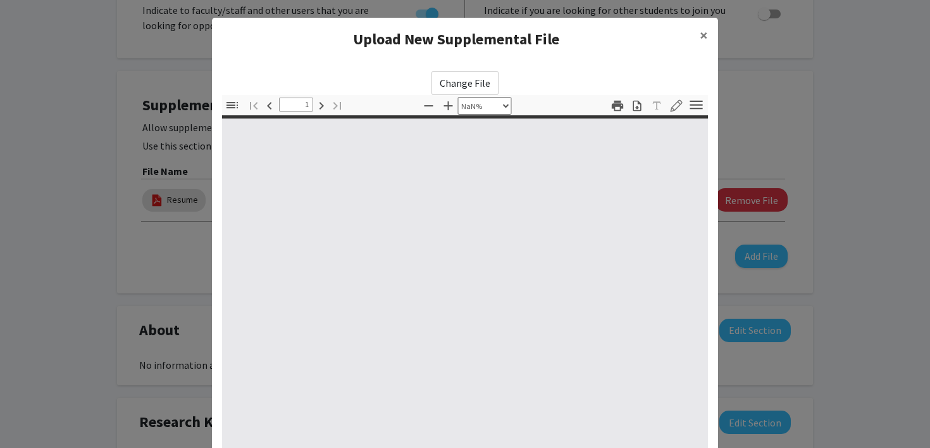
type input "0"
select select "custom"
type input "1"
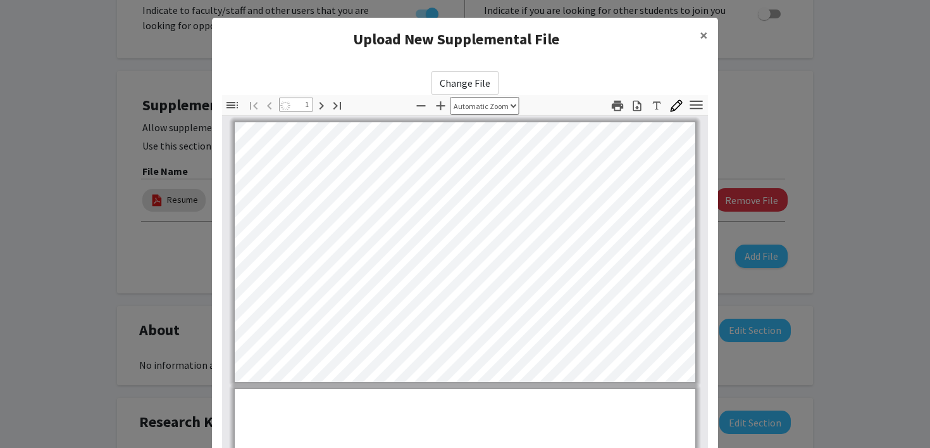
select select "auto"
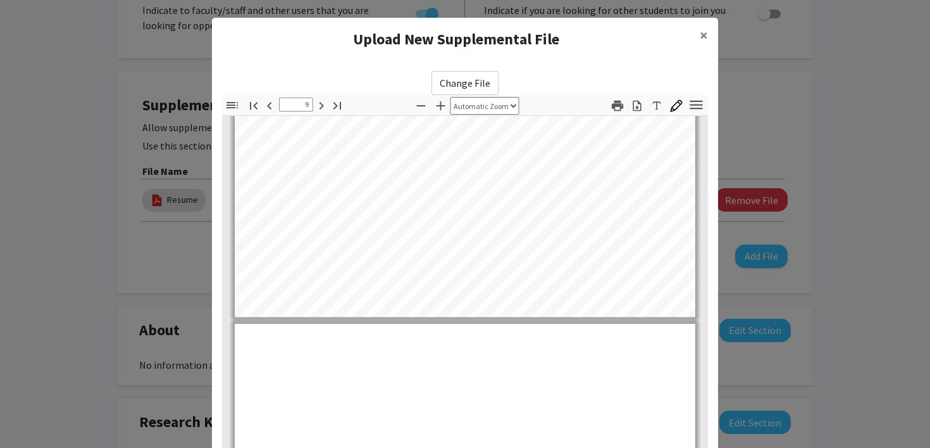
type input "10"
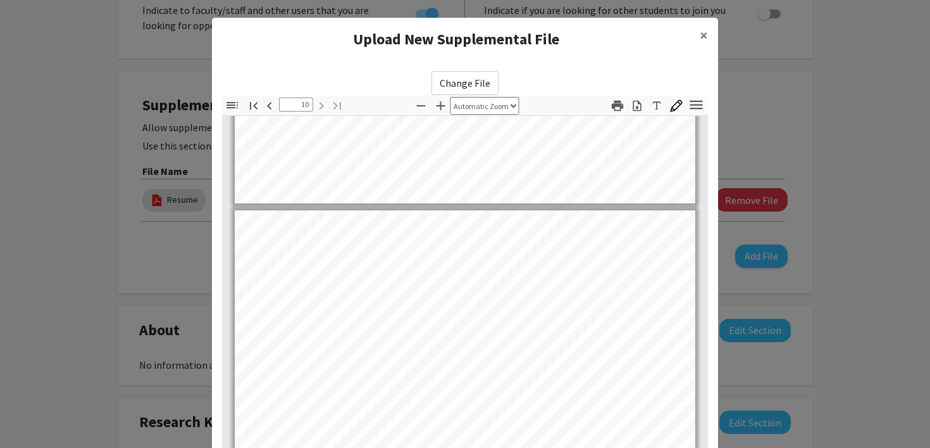
scroll to position [152, 0]
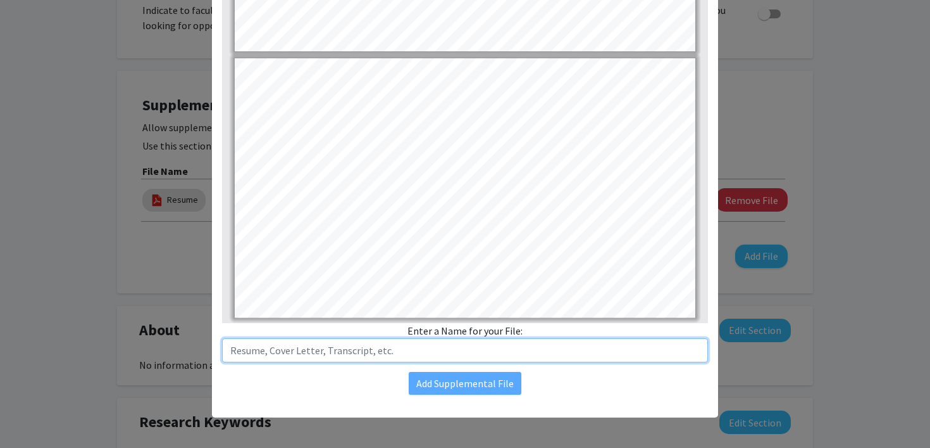
click at [422, 353] on input "text" at bounding box center [465, 350] width 486 height 24
type input "SURP Presentation"
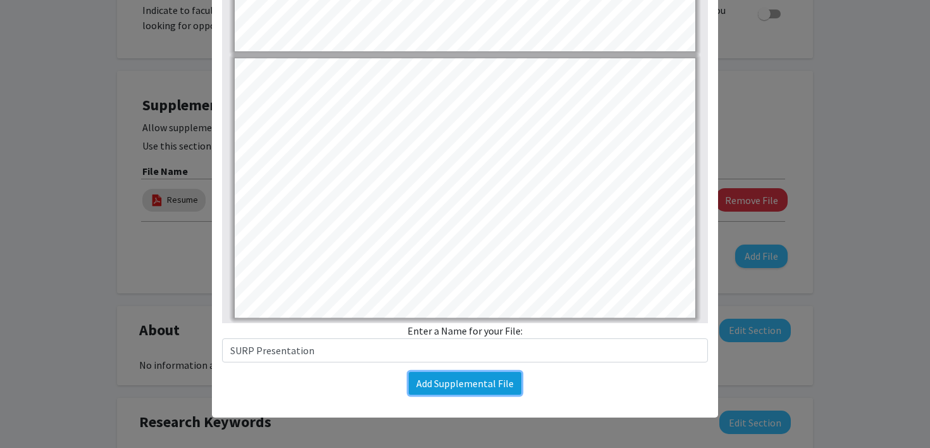
click at [475, 384] on button "Add Supplemental File" at bounding box center [465, 383] width 113 height 23
